Goal: Task Accomplishment & Management: Complete application form

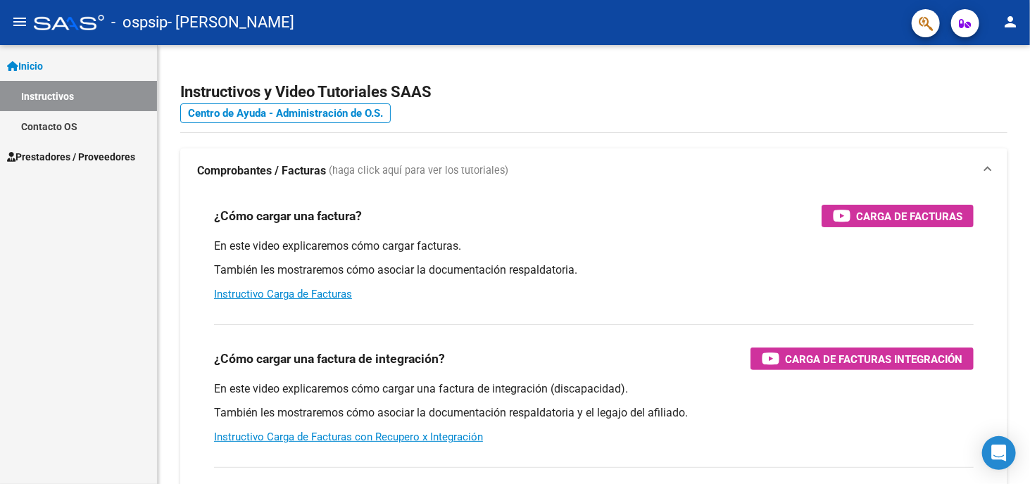
click at [52, 160] on span "Prestadores / Proveedores" at bounding box center [71, 156] width 128 height 15
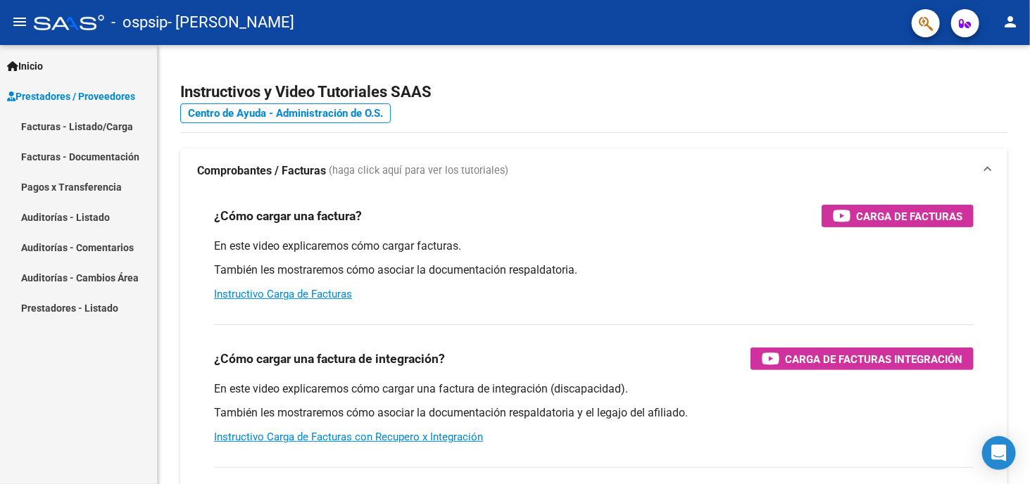
click at [61, 125] on link "Facturas - Listado/Carga" at bounding box center [78, 126] width 157 height 30
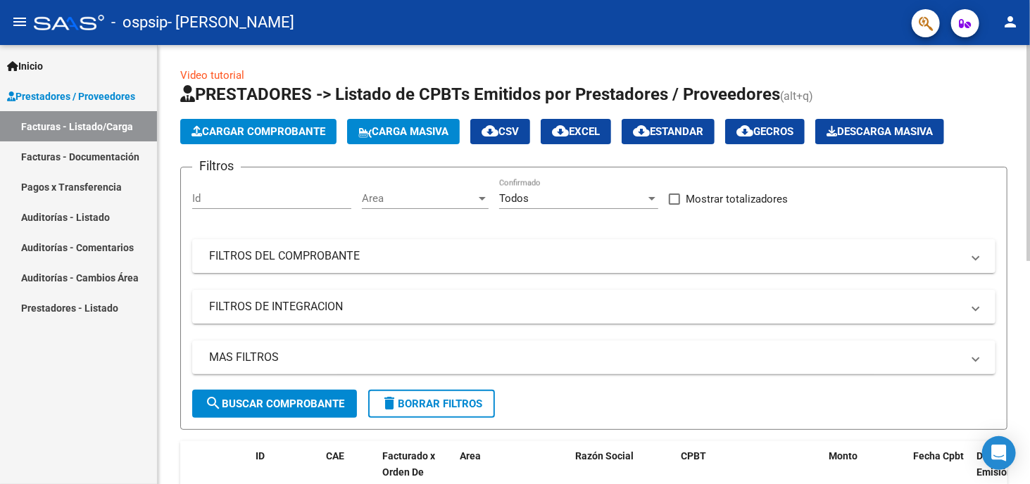
click at [276, 131] on span "Cargar Comprobante" at bounding box center [258, 131] width 134 height 13
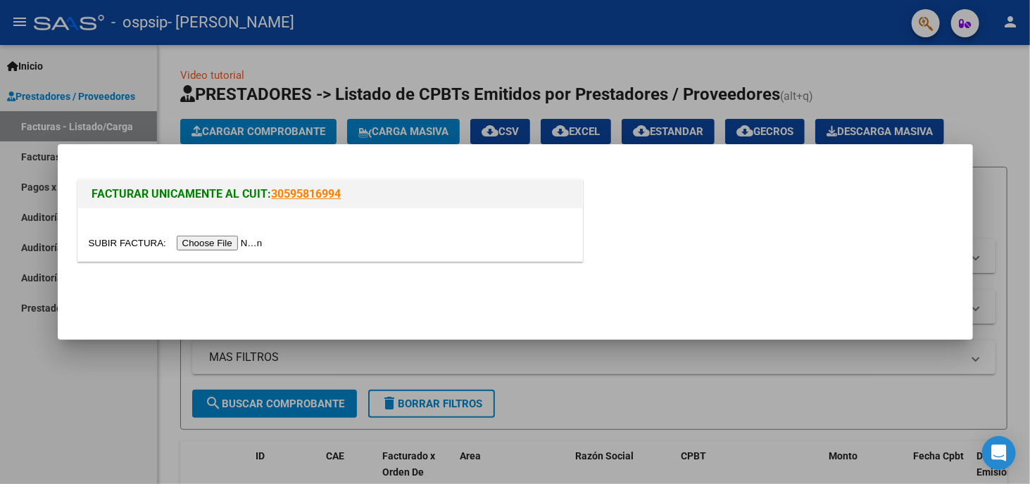
click at [193, 246] on input "file" at bounding box center [178, 243] width 178 height 15
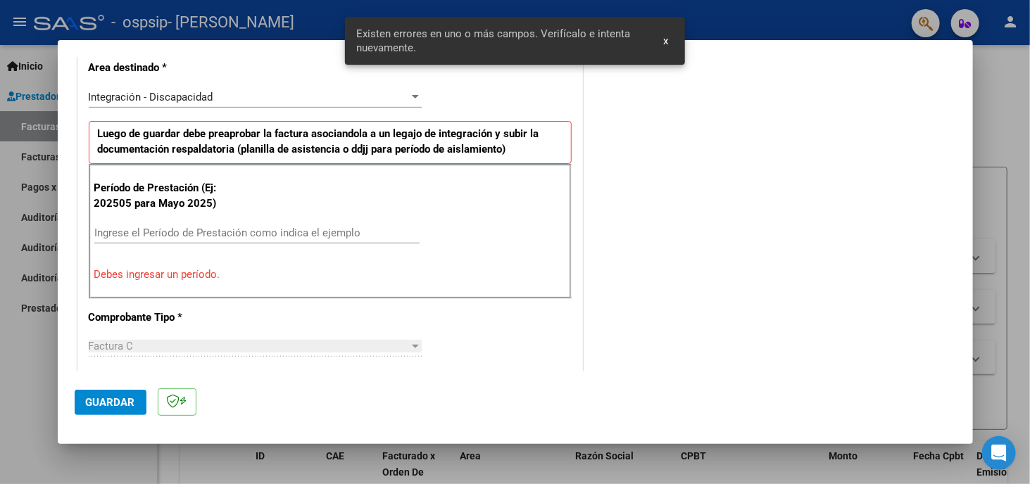
scroll to position [329, 0]
click at [106, 234] on input "Ingrese el Período de Prestación como indica el ejemplo" at bounding box center [256, 232] width 325 height 13
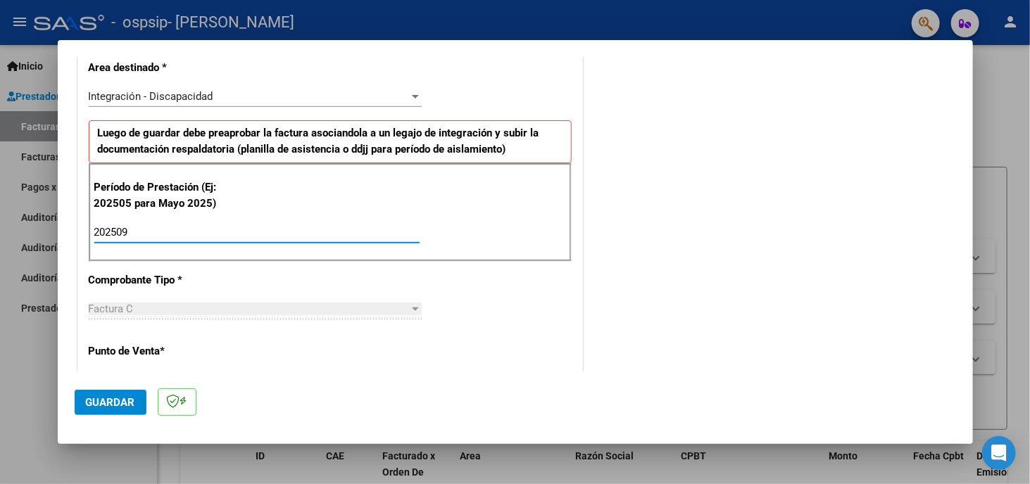
type input "202509"
click at [358, 303] on div "Factura C" at bounding box center [249, 309] width 320 height 13
click at [726, 310] on div "COMENTARIOS Comentarios del Prestador / Gerenciador:" at bounding box center [771, 355] width 370 height 1223
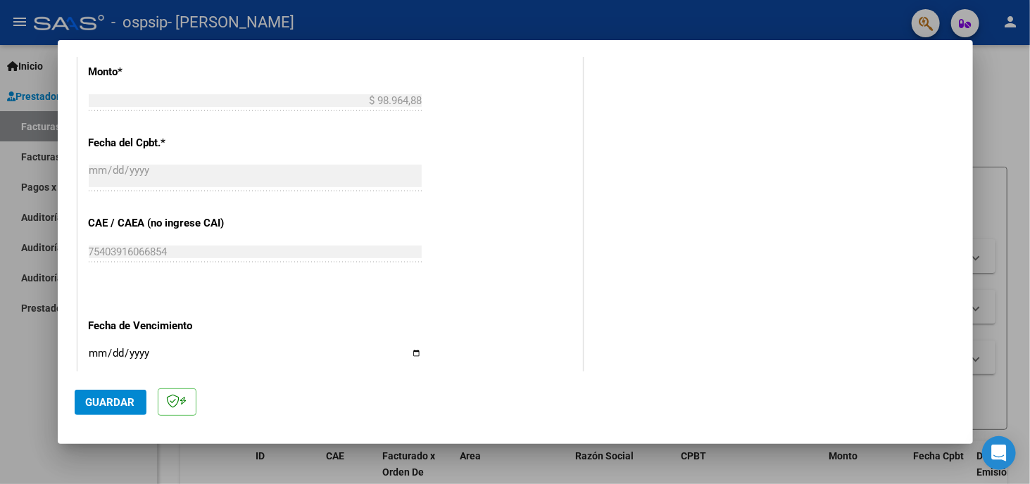
scroll to position [822, 0]
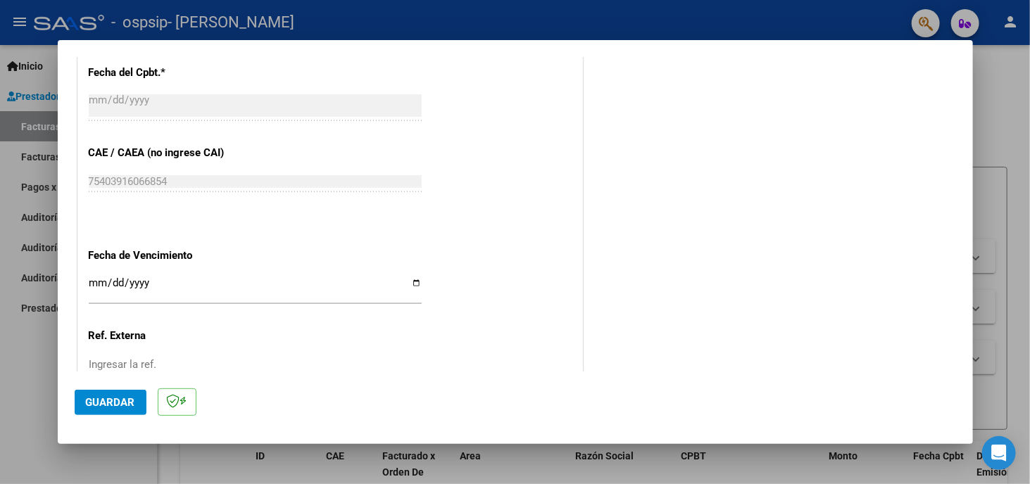
click at [101, 284] on input "Ingresar la fecha" at bounding box center [255, 288] width 333 height 23
click at [412, 277] on input "Ingresar la fecha" at bounding box center [255, 288] width 333 height 23
type input "[DATE]"
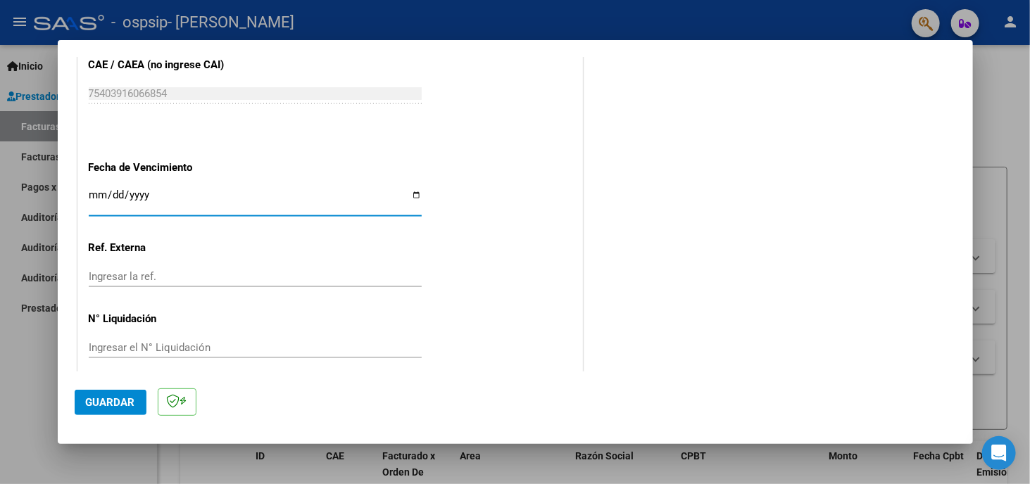
scroll to position [919, 0]
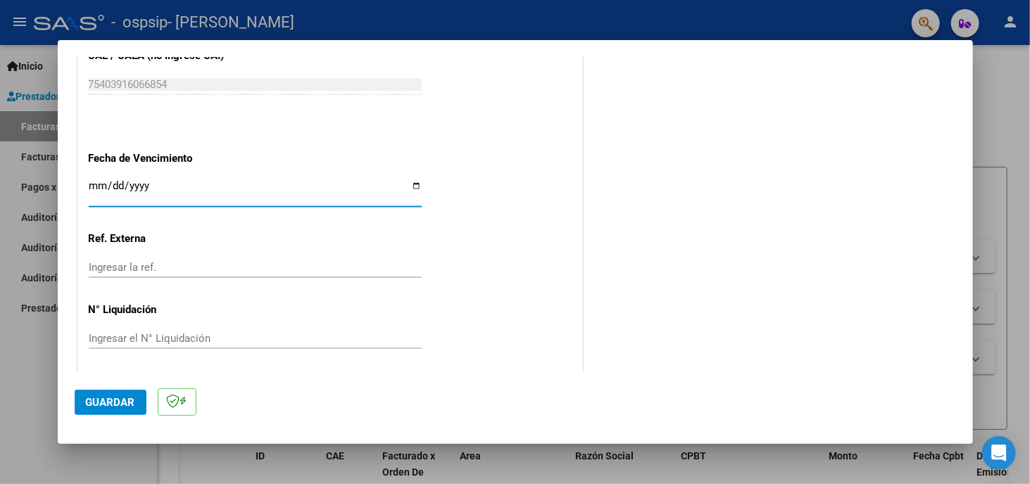
click at [89, 401] on span "Guardar" at bounding box center [110, 402] width 49 height 13
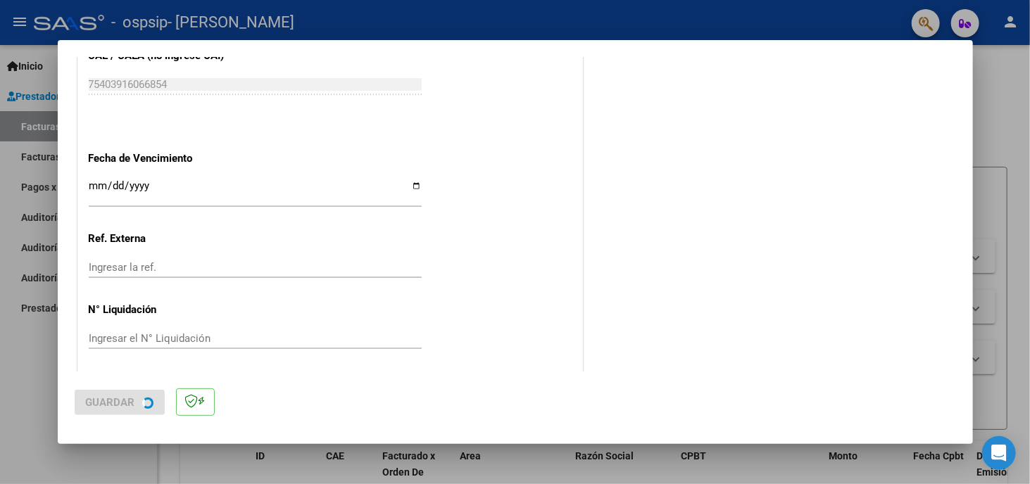
scroll to position [0, 0]
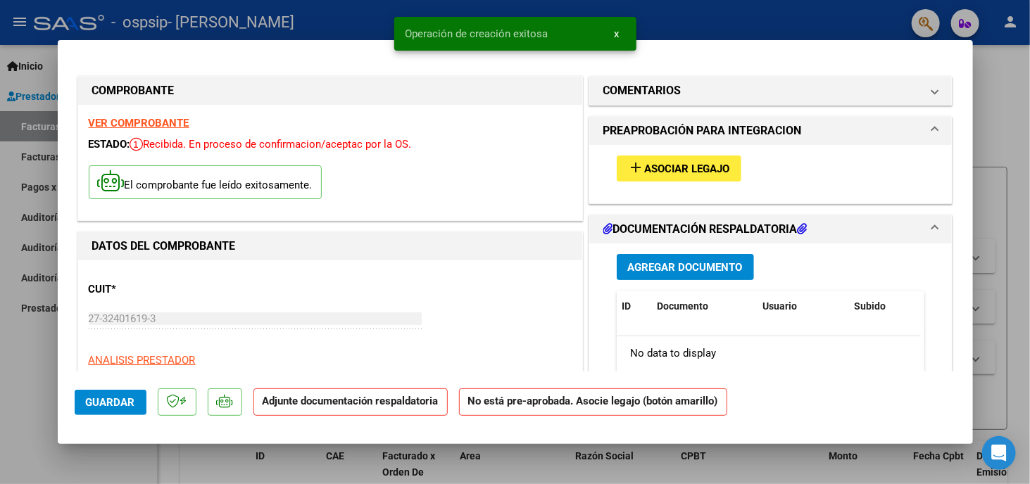
click at [725, 271] on span "Agregar Documento" at bounding box center [685, 267] width 115 height 13
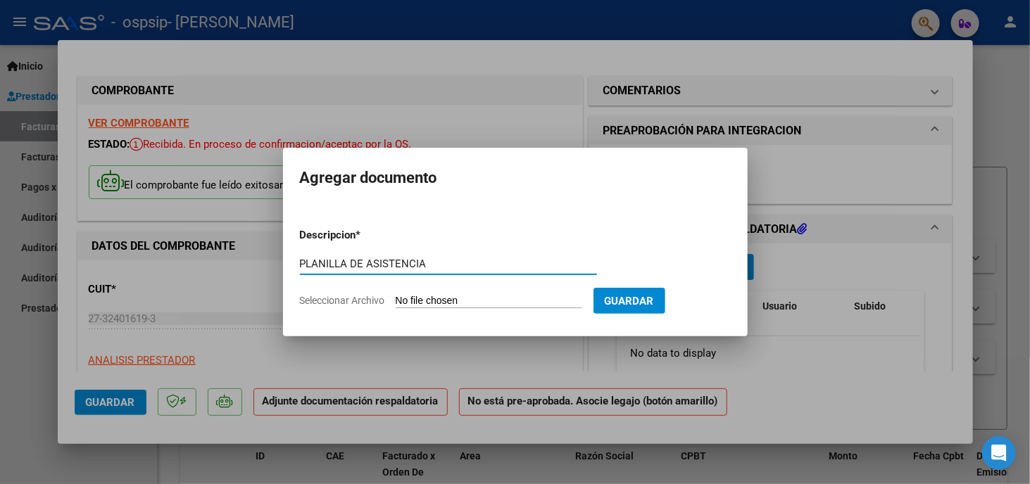
type input "PLANILLA DE ASISTENCIA"
click at [503, 296] on input "Seleccionar Archivo" at bounding box center [489, 301] width 187 height 13
type input "C:\fakepath\[PERSON_NAME] PA [DATE].pdf"
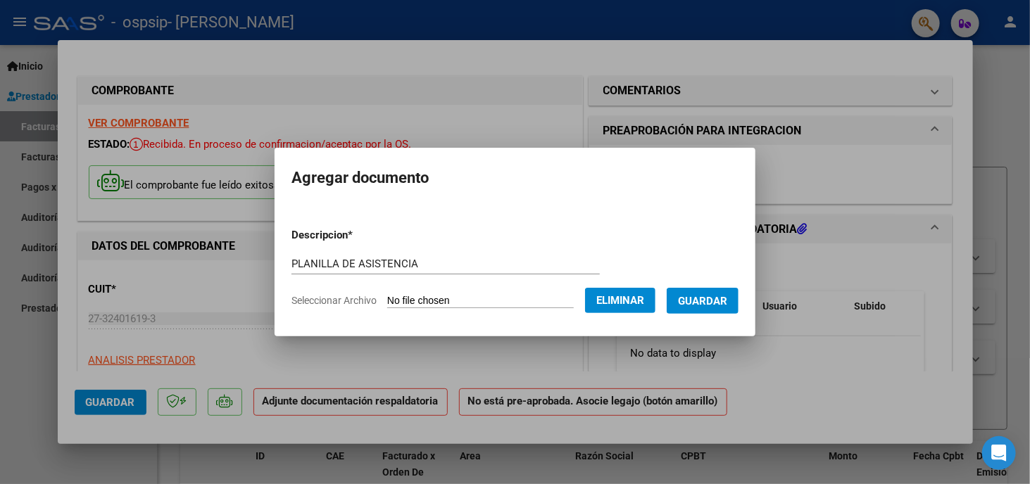
click at [727, 295] on span "Guardar" at bounding box center [702, 301] width 49 height 13
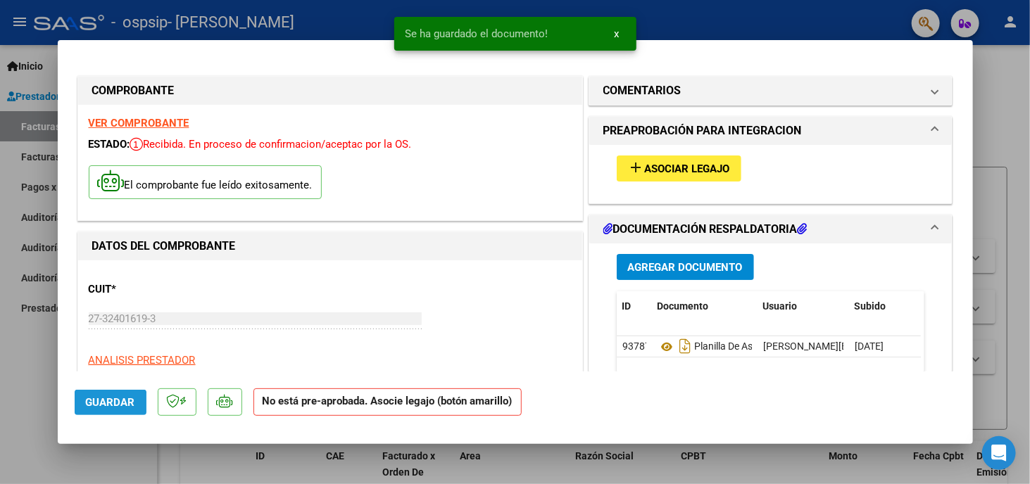
click at [88, 412] on button "Guardar" at bounding box center [111, 402] width 72 height 25
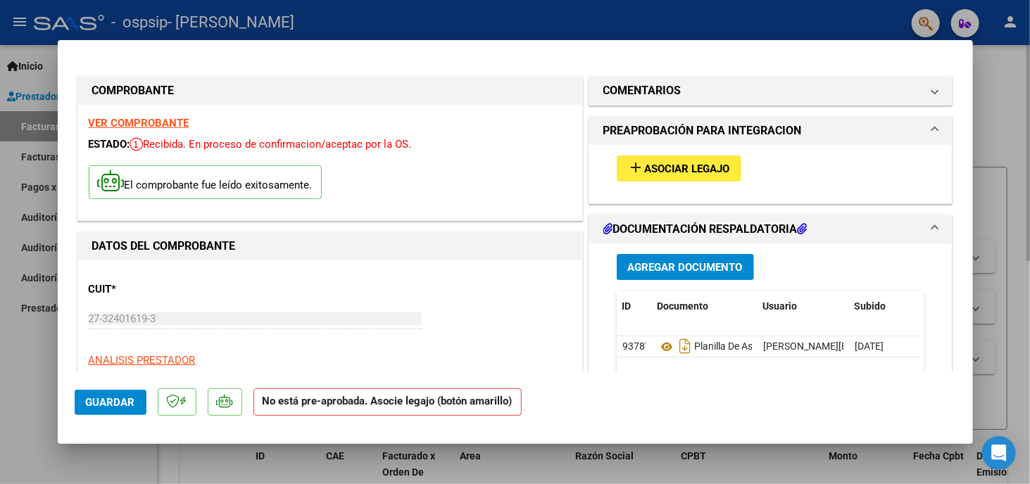
click at [1003, 114] on div at bounding box center [515, 242] width 1030 height 484
type input "$ 0,00"
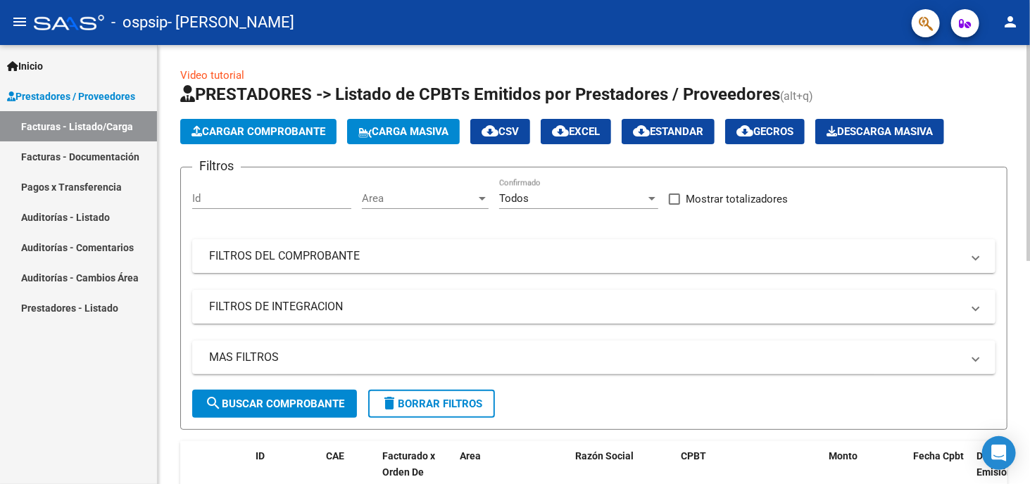
scroll to position [282, 0]
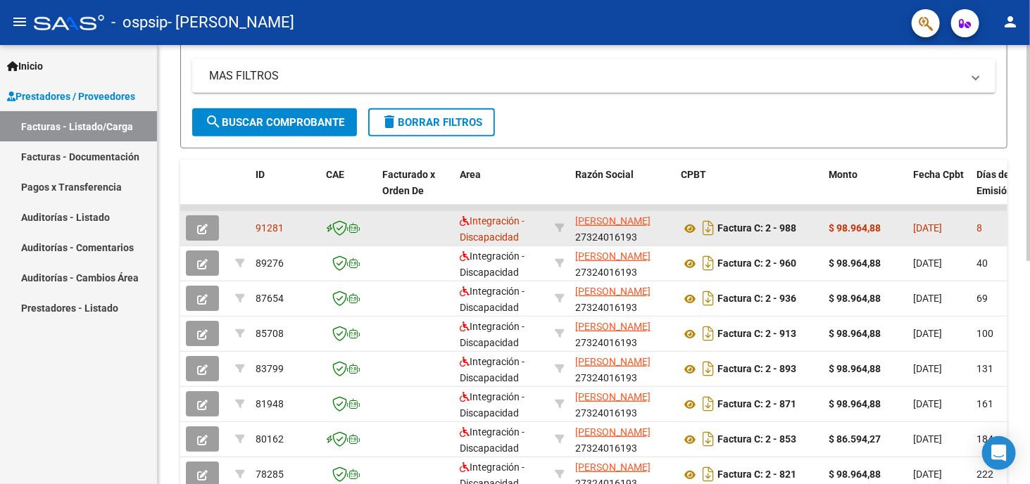
drag, startPoint x: 764, startPoint y: 199, endPoint x: 670, endPoint y: 216, distance: 95.3
click at [670, 216] on div "ID CAE Facturado x Orden De Area Razón Social CPBT Monto Fecha Cpbt Días desde …" at bounding box center [593, 381] width 827 height 443
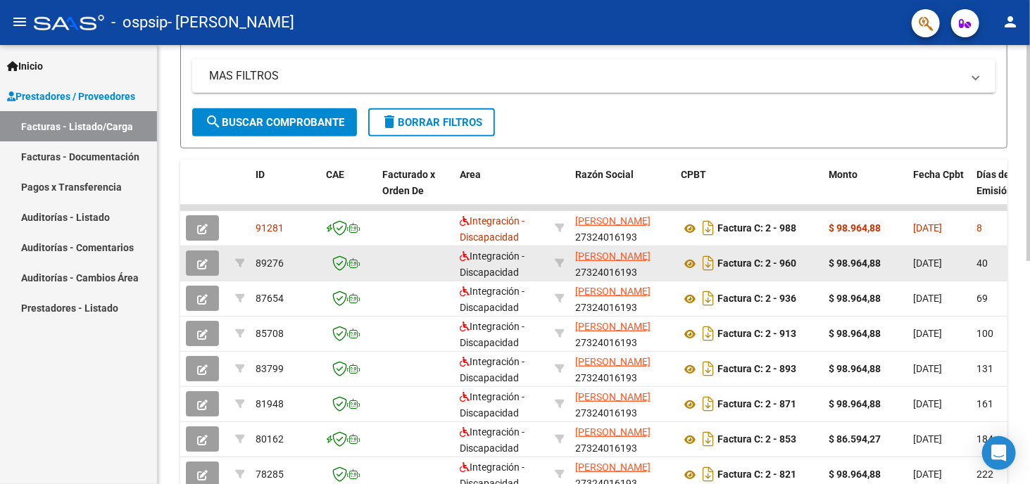
drag, startPoint x: 710, startPoint y: 237, endPoint x: 560, endPoint y: 254, distance: 151.0
click at [565, 249] on datatable-scroller "91281 Integración - Discapacidad [PERSON_NAME] 27324016193 Factura C: 2 - 988 $…" at bounding box center [593, 384] width 827 height 358
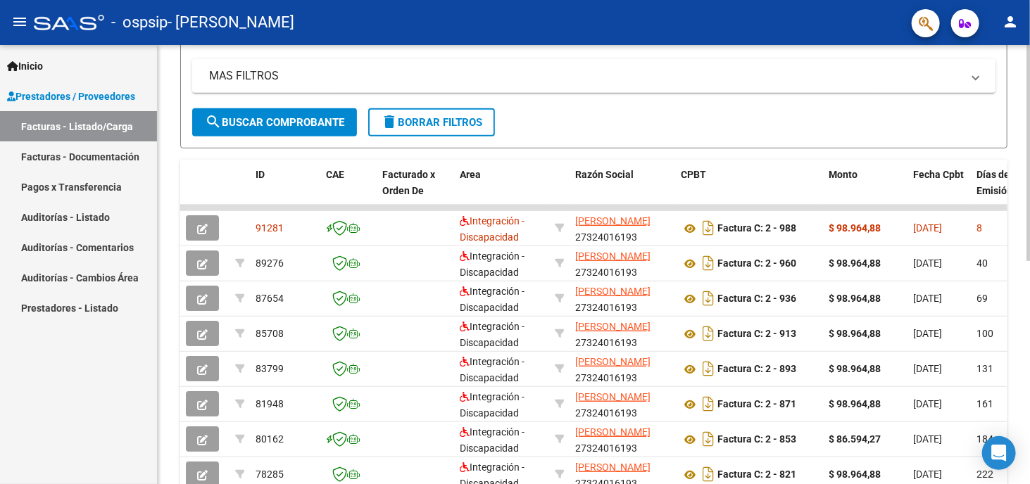
click at [607, 98] on div "MAS FILTROS Todos Con Doc. Respaldatoria Todos Con Trazabilidad Todos Asociado …" at bounding box center [593, 83] width 803 height 49
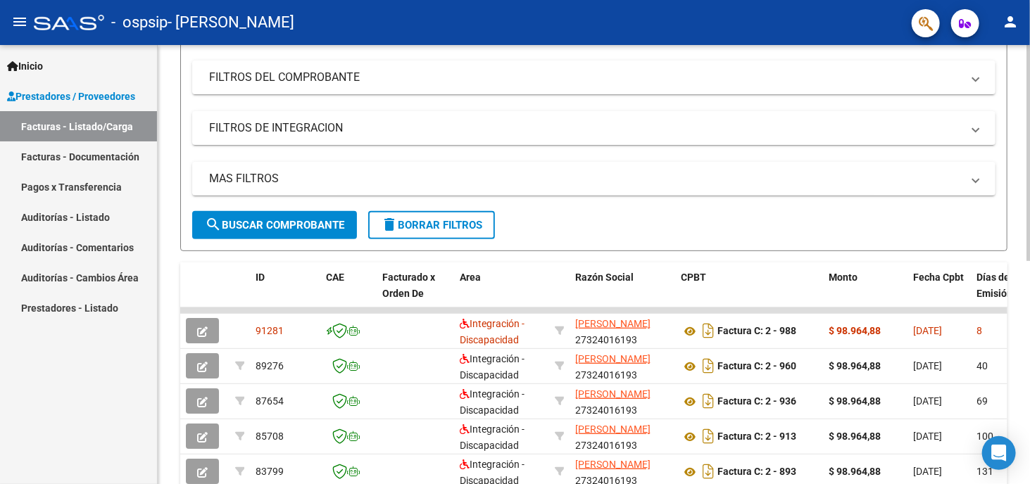
scroll to position [101, 0]
